Goal: Information Seeking & Learning: Learn about a topic

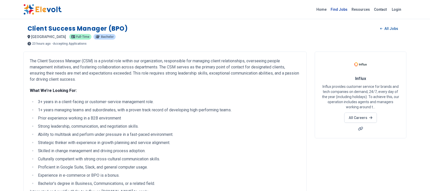
click at [340, 8] on link "Find Jobs" at bounding box center [339, 9] width 21 height 8
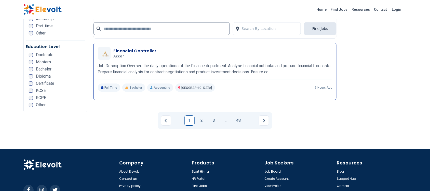
scroll to position [1044, 0]
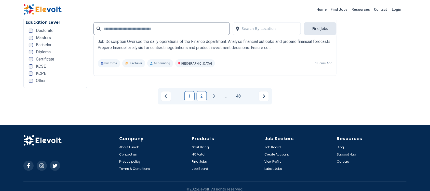
click at [202, 91] on link "2" at bounding box center [202, 96] width 10 height 10
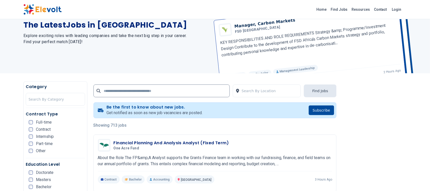
scroll to position [96, 0]
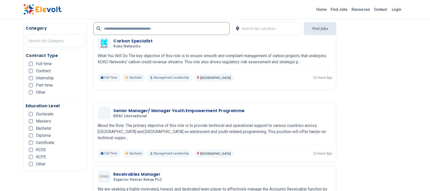
scroll to position [638, 0]
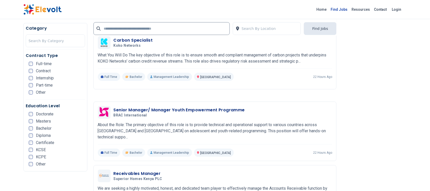
click at [344, 9] on link "Find Jobs" at bounding box center [339, 9] width 21 height 8
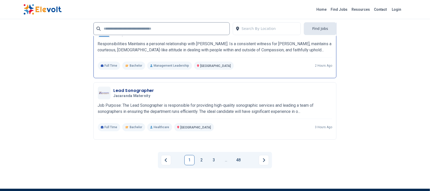
scroll to position [1020, 0]
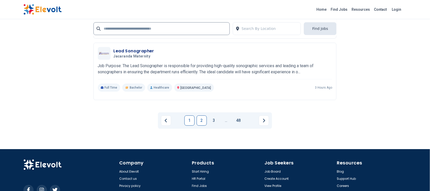
click at [205, 115] on link "2" at bounding box center [202, 120] width 10 height 10
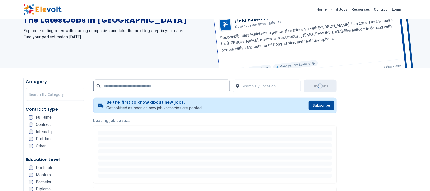
scroll to position [0, 0]
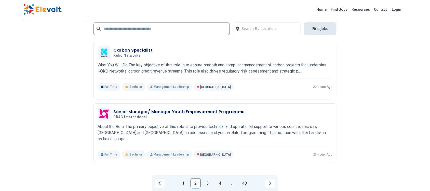
scroll to position [956, 0]
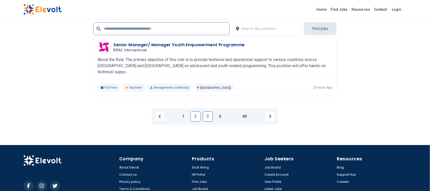
click at [207, 112] on link "3" at bounding box center [208, 116] width 10 height 10
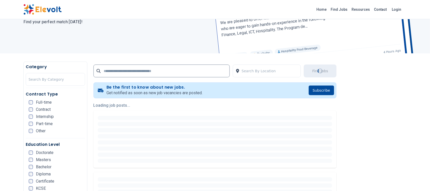
scroll to position [0, 0]
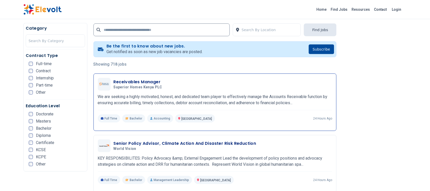
scroll to position [96, 0]
click at [142, 82] on h3 "Receivables Manager" at bounding box center [139, 82] width 51 height 6
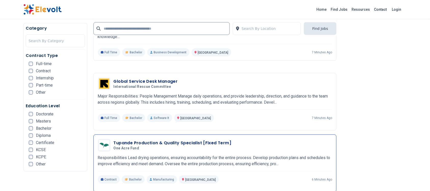
scroll to position [669, 0]
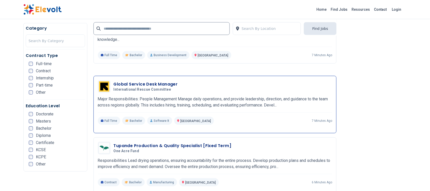
click at [153, 81] on h3 "Global Service Desk Manager" at bounding box center [146, 84] width 64 height 6
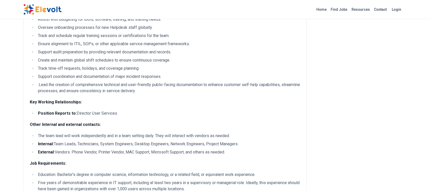
scroll to position [446, 0]
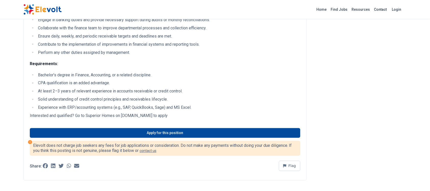
scroll to position [96, 0]
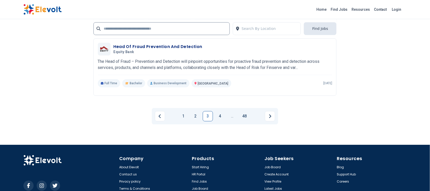
scroll to position [1020, 0]
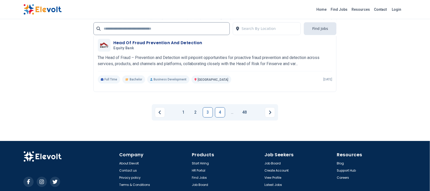
click at [219, 112] on link "4" at bounding box center [220, 112] width 10 height 10
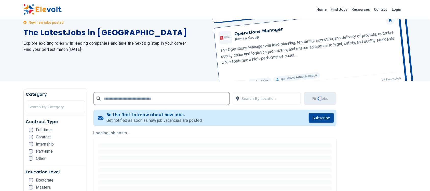
scroll to position [0, 0]
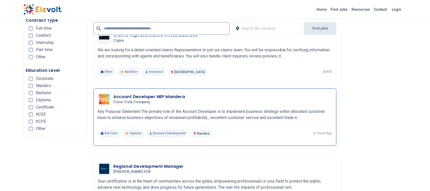
scroll to position [893, 0]
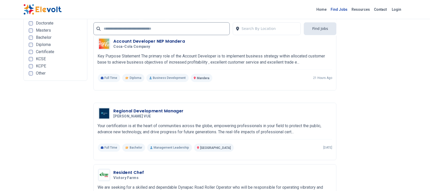
click at [343, 8] on link "Find Jobs" at bounding box center [339, 9] width 21 height 8
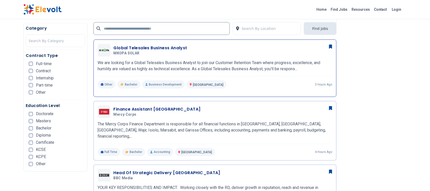
scroll to position [191, 0]
click at [153, 49] on h3 "Global Telesales Business Analyst" at bounding box center [151, 48] width 74 height 6
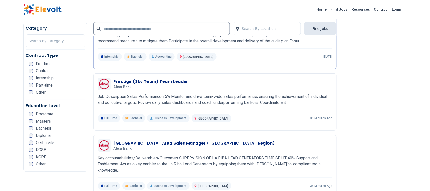
scroll to position [542, 0]
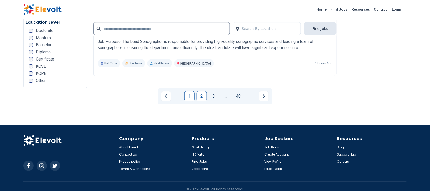
click at [203, 91] on link "2" at bounding box center [202, 96] width 10 height 10
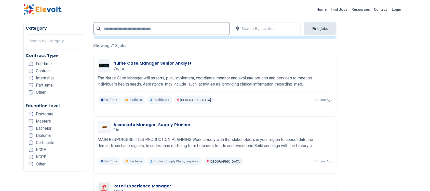
scroll to position [128, 0]
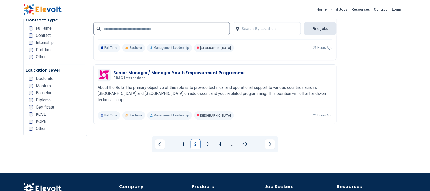
scroll to position [1042, 0]
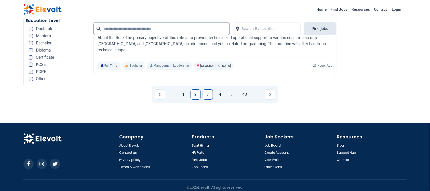
click at [206, 89] on link "3" at bounding box center [208, 94] width 10 height 10
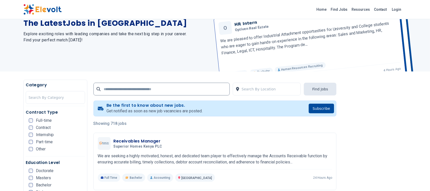
scroll to position [128, 0]
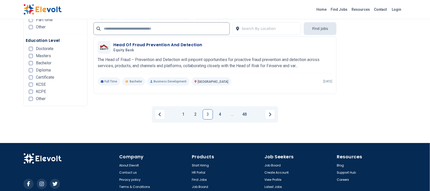
scroll to position [1020, 0]
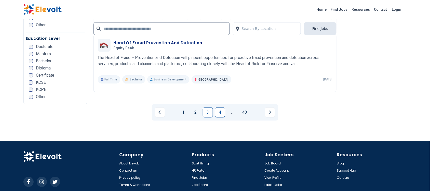
click at [221, 112] on link "4" at bounding box center [220, 112] width 10 height 10
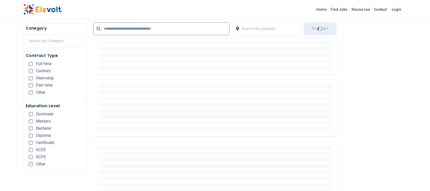
scroll to position [0, 0]
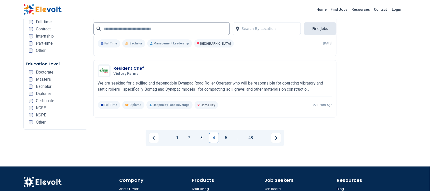
scroll to position [1020, 0]
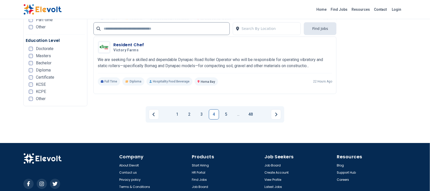
click at [233, 111] on li "5" at bounding box center [227, 114] width 12 height 10
click at [232, 110] on li "5" at bounding box center [227, 114] width 12 height 10
click at [228, 113] on link "5" at bounding box center [226, 114] width 10 height 10
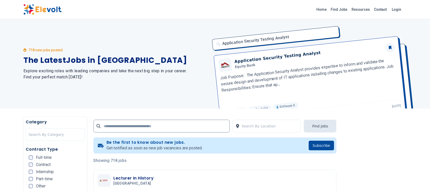
scroll to position [45, 0]
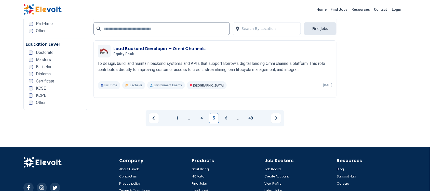
scroll to position [1020, 0]
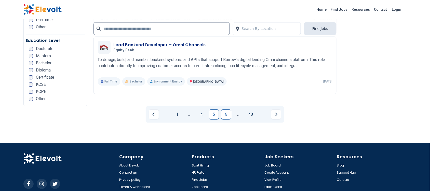
click at [225, 110] on link "6" at bounding box center [226, 114] width 10 height 10
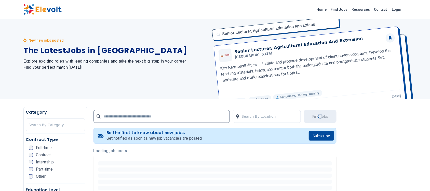
scroll to position [0, 0]
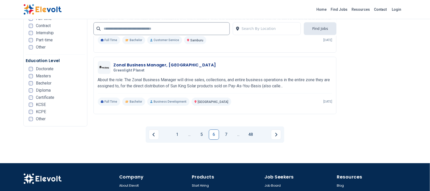
scroll to position [1020, 0]
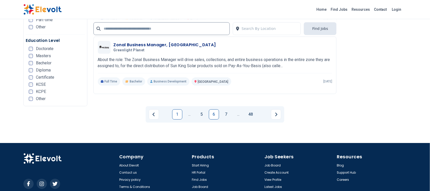
click at [178, 115] on link "1" at bounding box center [177, 114] width 10 height 10
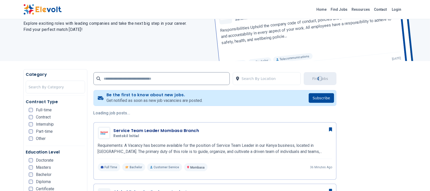
scroll to position [64, 0]
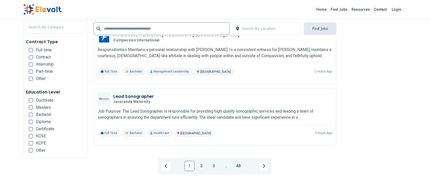
scroll to position [1020, 0]
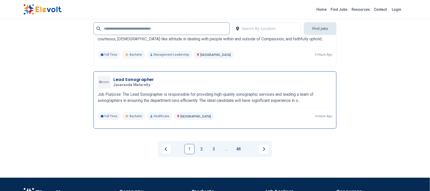
scroll to position [1084, 0]
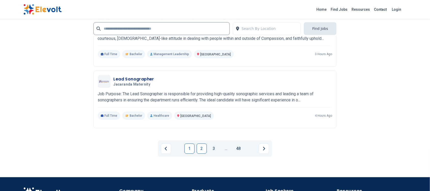
click at [200, 144] on link "2" at bounding box center [202, 148] width 10 height 10
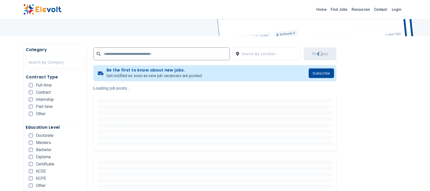
scroll to position [0, 0]
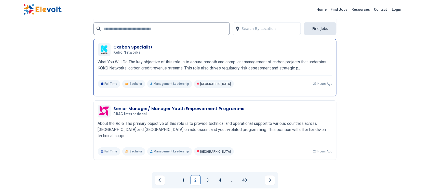
scroll to position [988, 0]
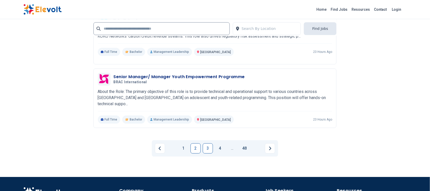
click at [211, 145] on link "3" at bounding box center [208, 148] width 10 height 10
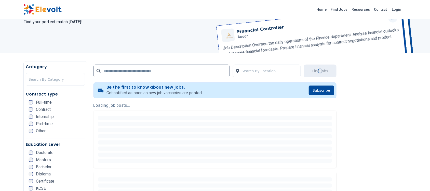
scroll to position [0, 0]
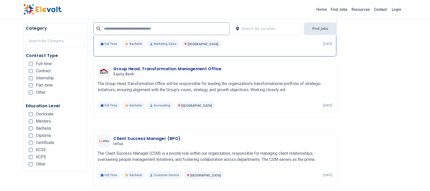
scroll to position [351, 0]
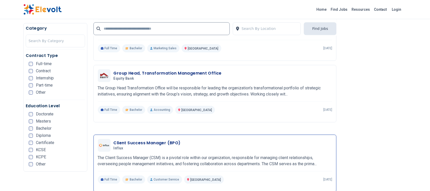
click at [149, 142] on h3 "Client Success Manager (BPO)" at bounding box center [147, 143] width 67 height 6
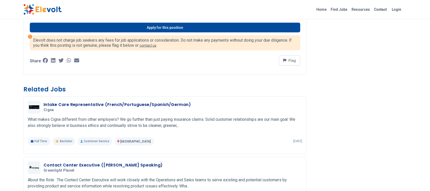
scroll to position [223, 0]
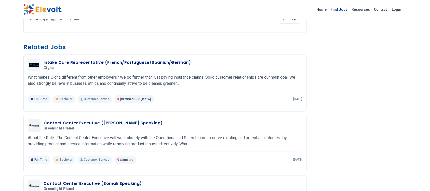
click at [347, 12] on link "Find Jobs" at bounding box center [339, 9] width 21 height 8
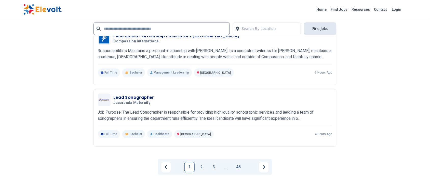
scroll to position [988, 0]
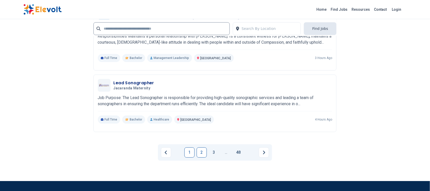
click at [204, 147] on link "2" at bounding box center [202, 152] width 10 height 10
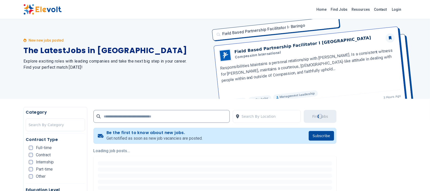
scroll to position [0, 0]
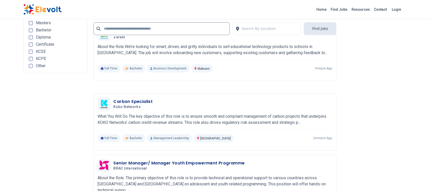
scroll to position [924, 0]
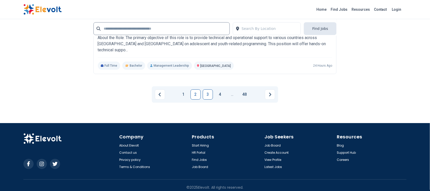
click at [208, 91] on link "3" at bounding box center [208, 94] width 10 height 10
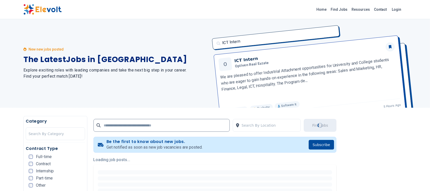
scroll to position [0, 0]
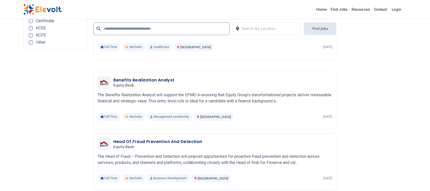
scroll to position [924, 0]
